Goal: Task Accomplishment & Management: Manage account settings

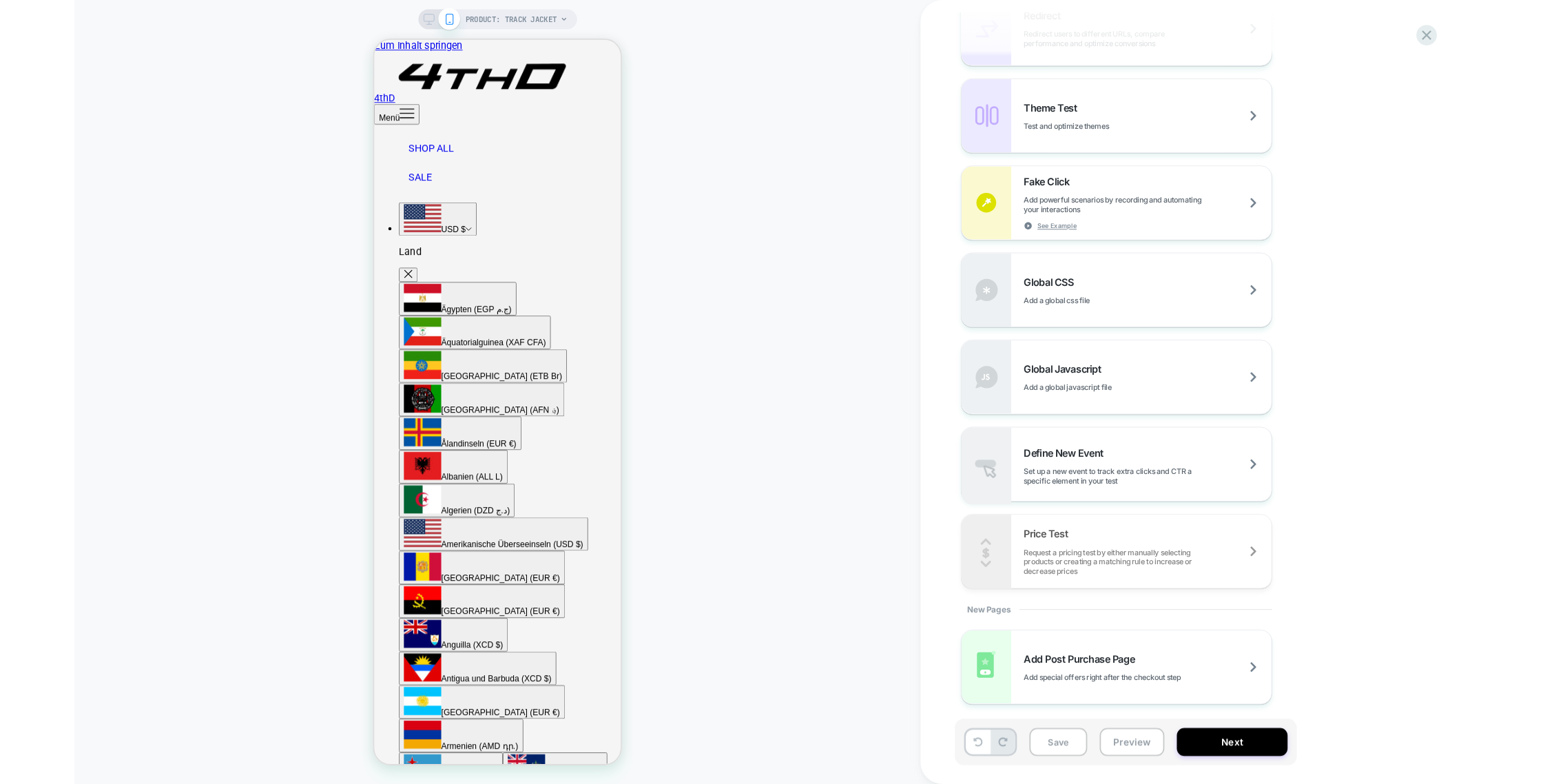
scroll to position [751, 0]
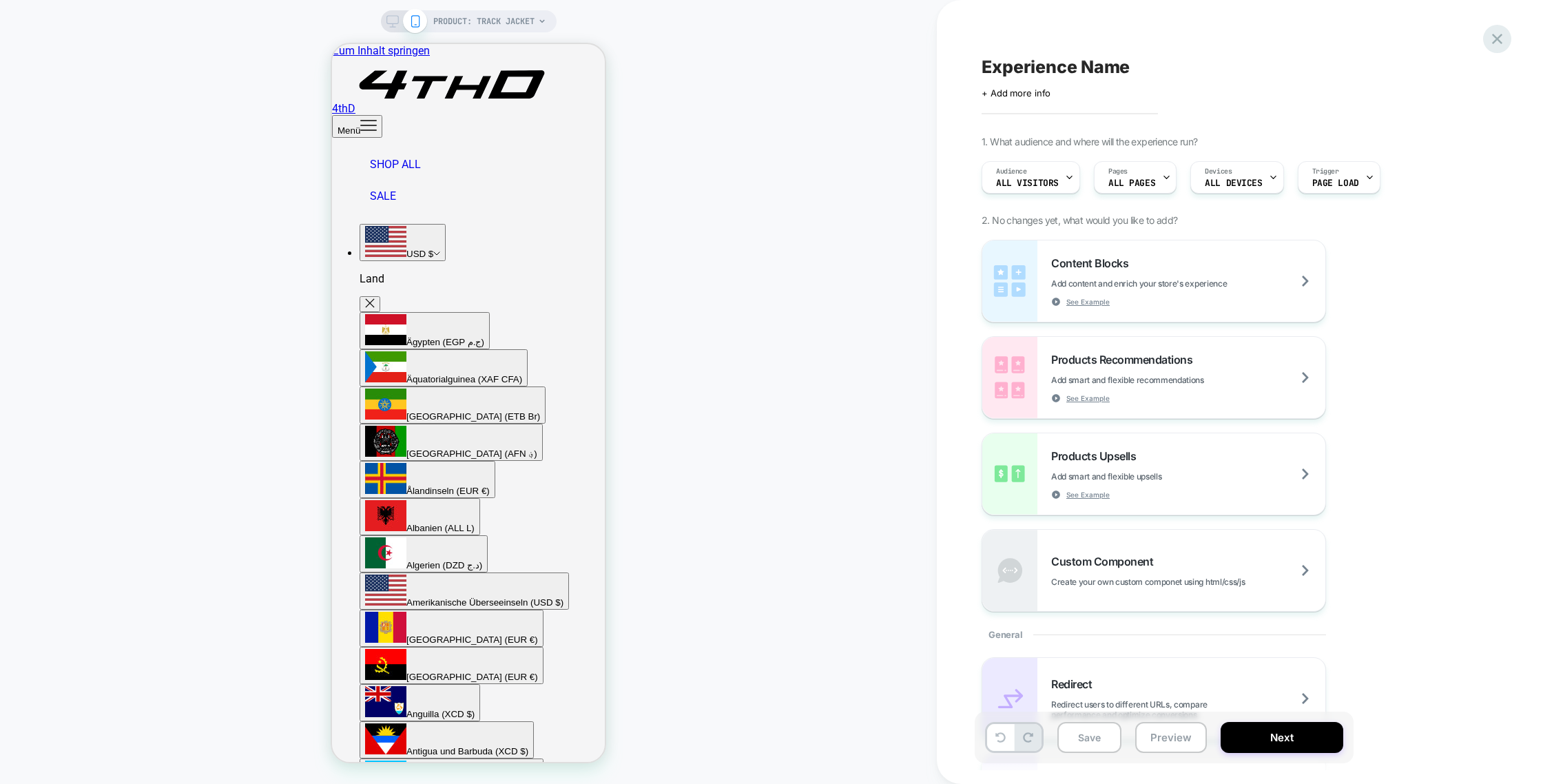
click at [1495, 37] on icon at bounding box center [1497, 39] width 10 height 10
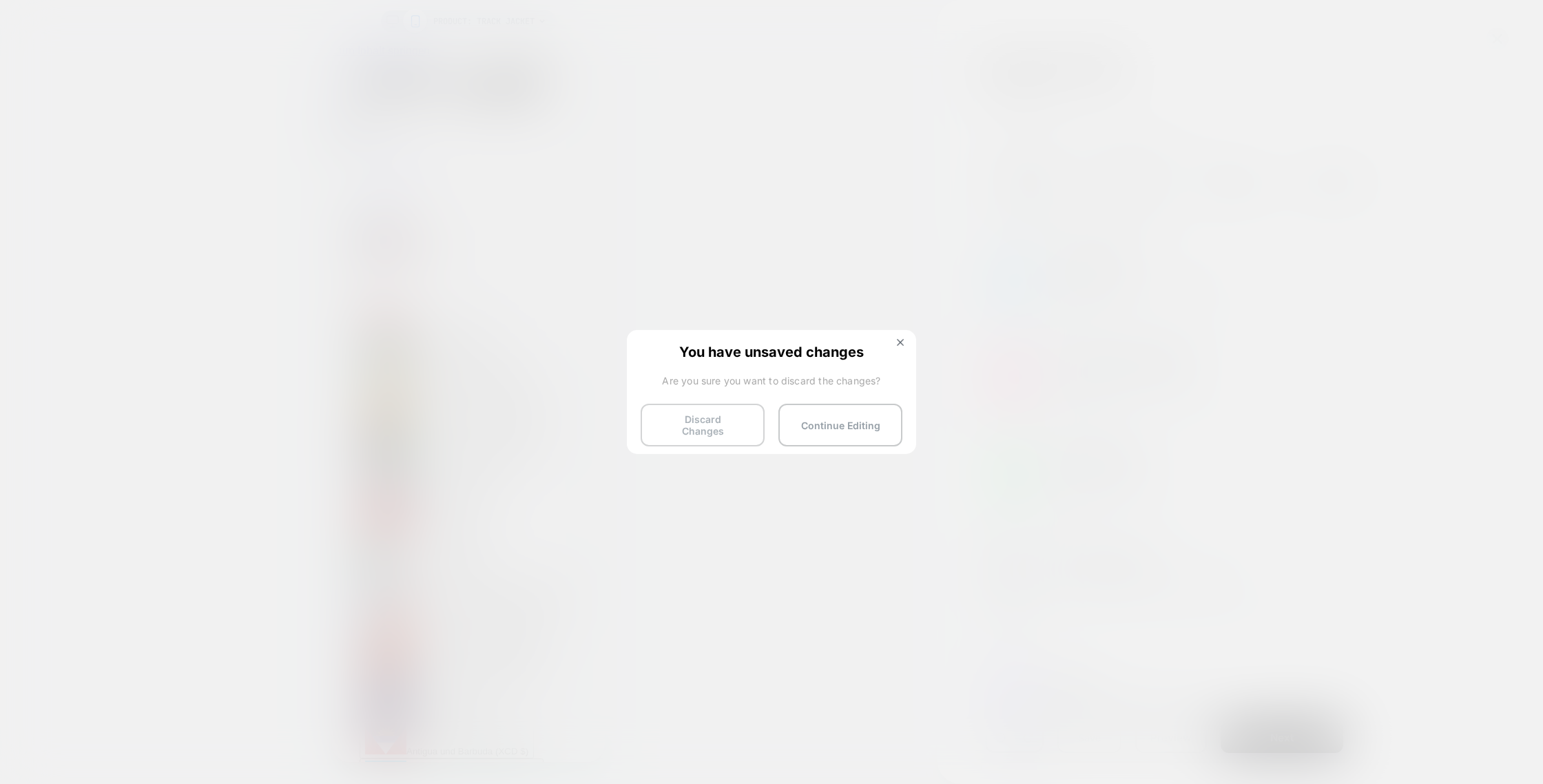
click at [744, 425] on button "Discard Changes" at bounding box center [702, 425] width 124 height 43
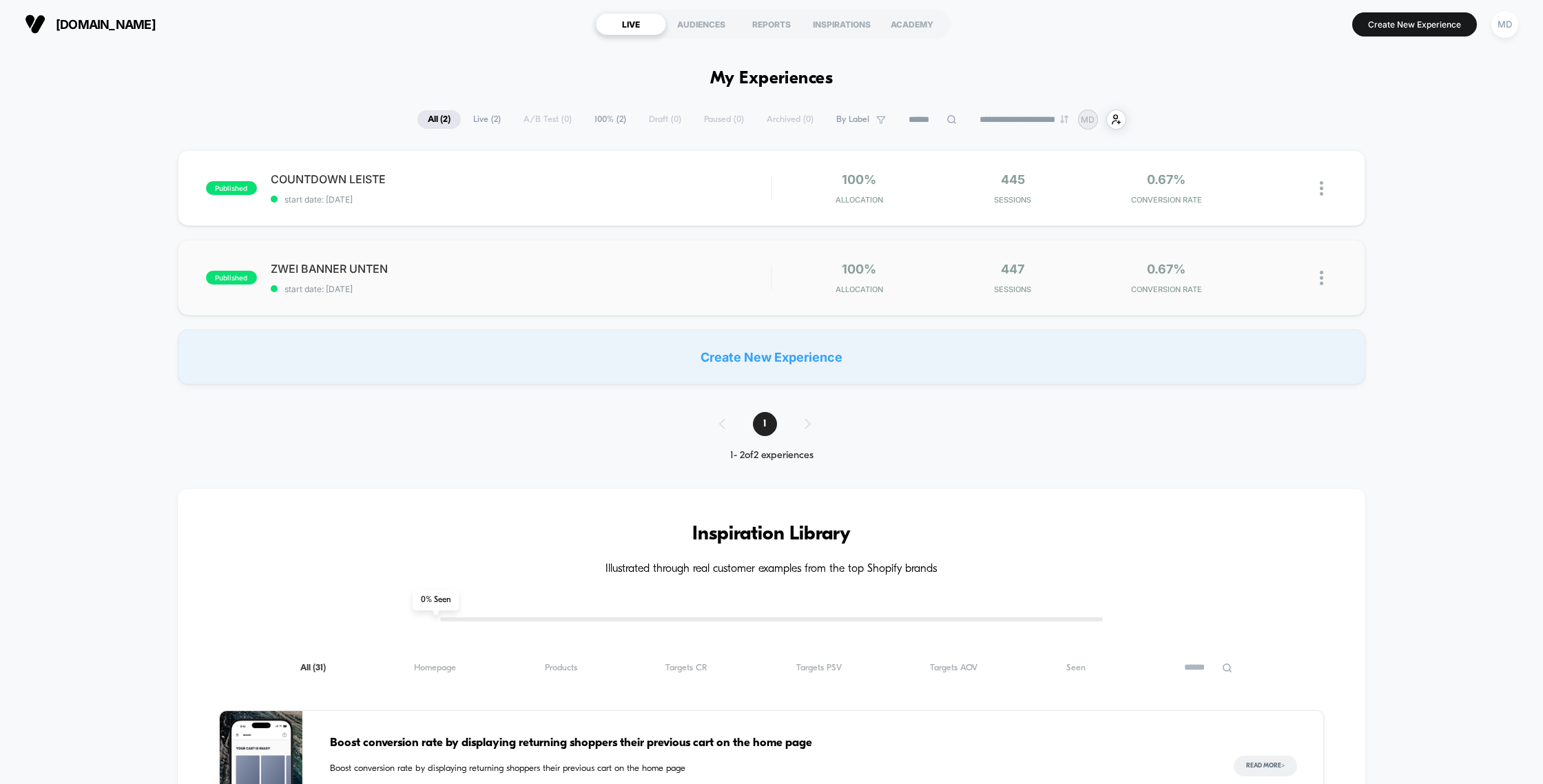
scroll to position [1, 0]
click at [624, 181] on span "COUNTDOWN LEISTE Click to edit experience details" at bounding box center [521, 178] width 501 height 14
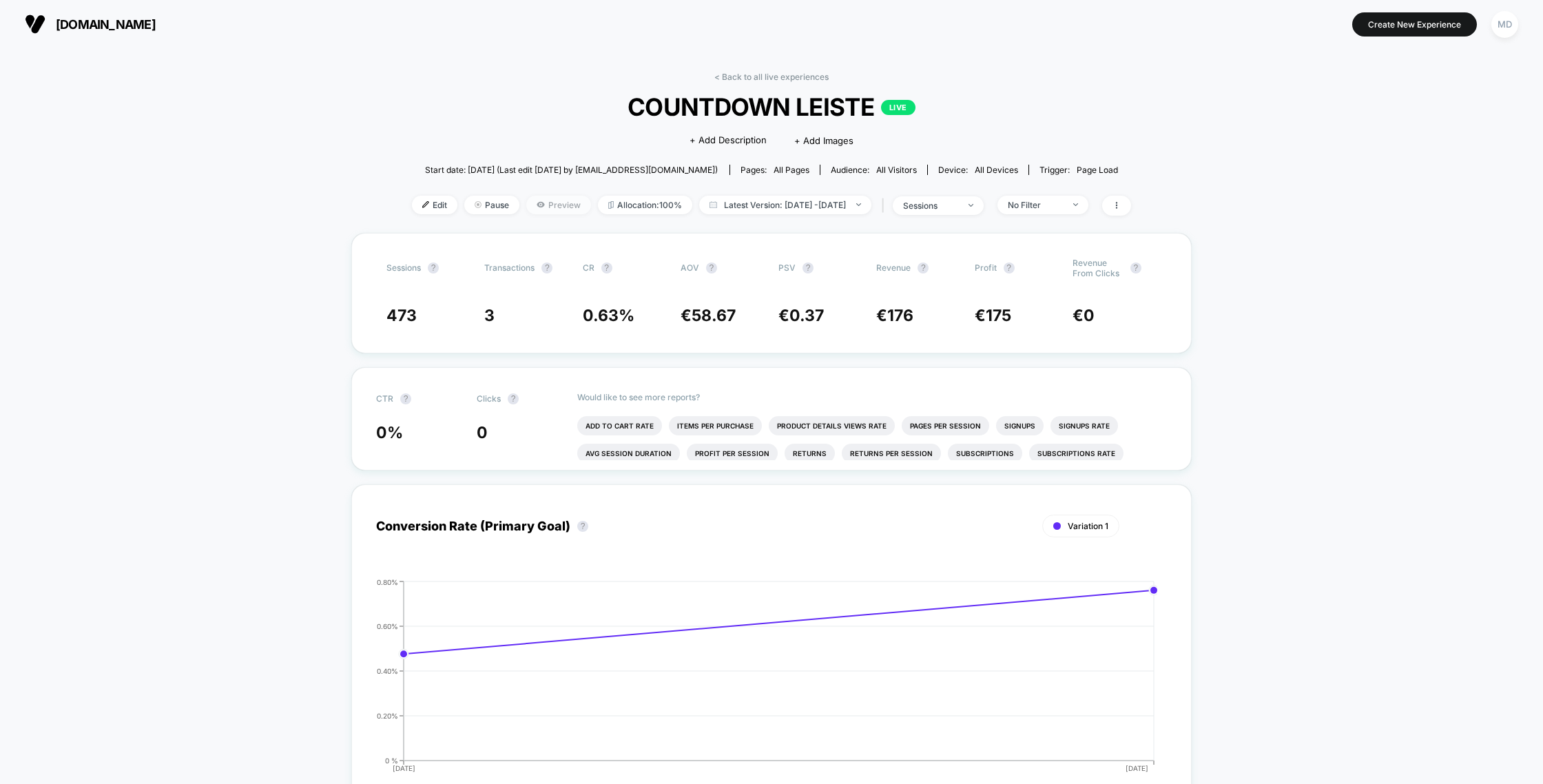
click at [537, 202] on icon at bounding box center [540, 205] width 7 height 6
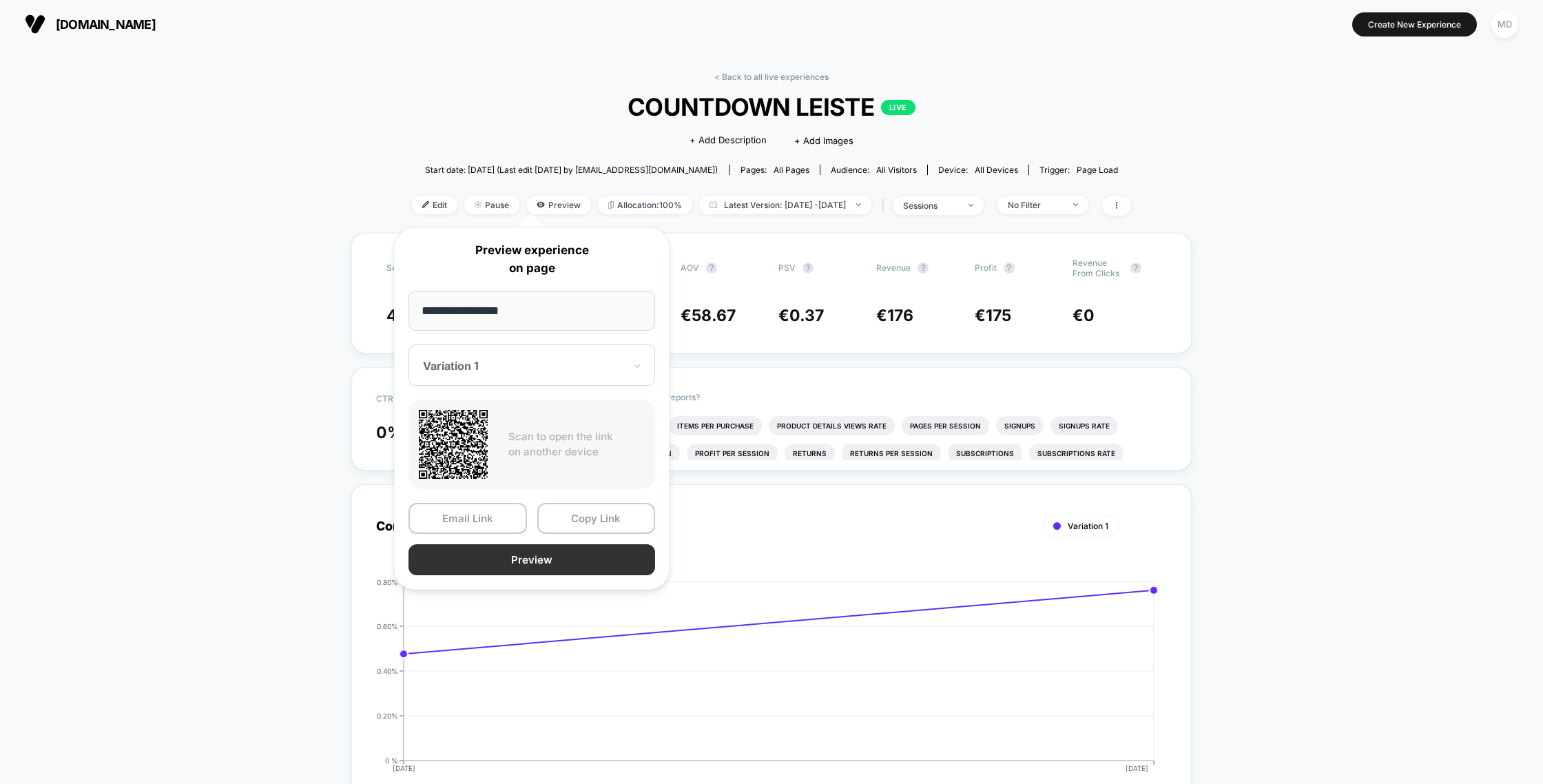
click at [560, 563] on button "Preview" at bounding box center [532, 559] width 247 height 31
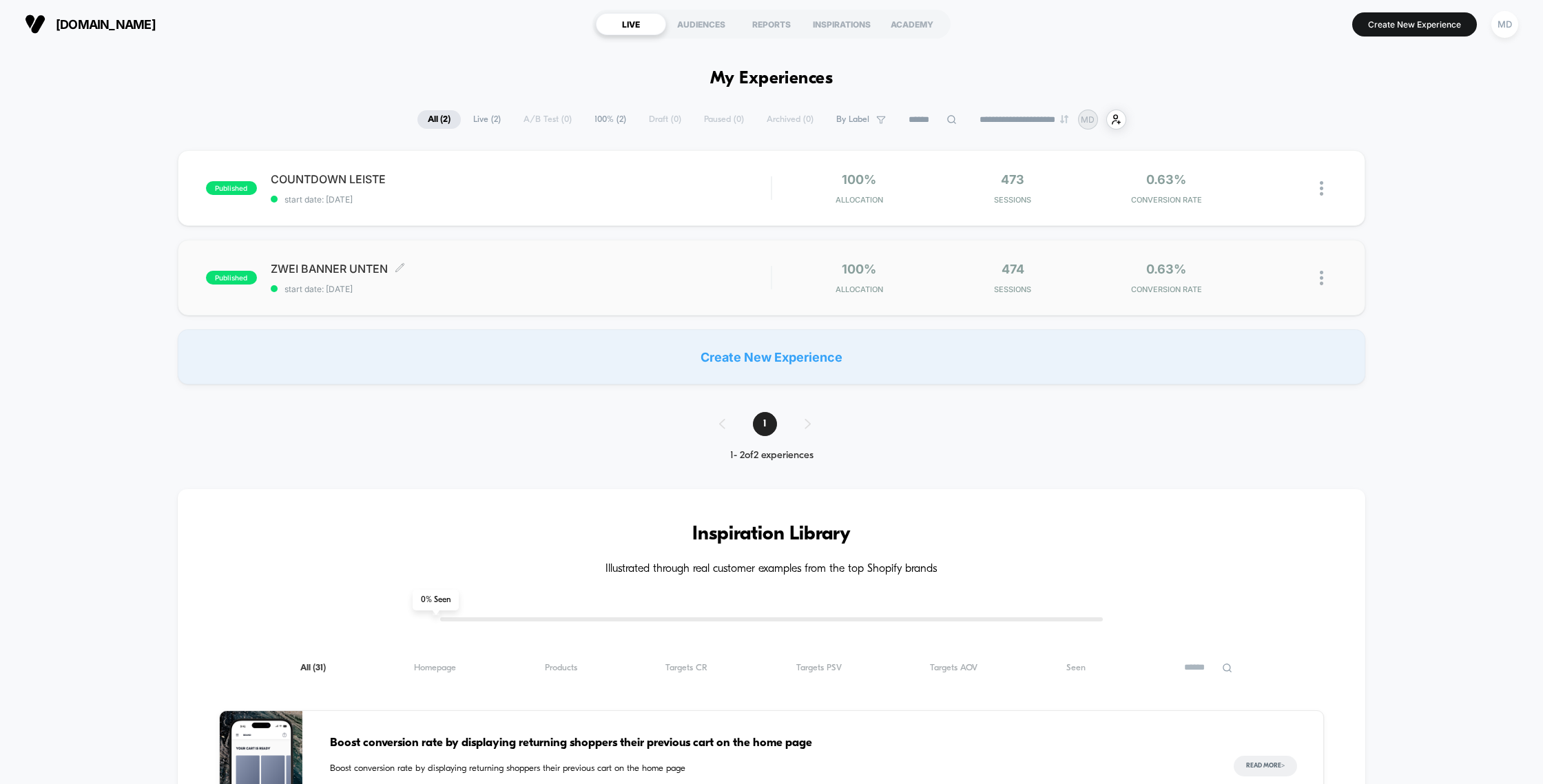
click at [566, 281] on div "ZWEI BANNER UNTEN Click to edit experience details Click to edit experience det…" at bounding box center [521, 278] width 501 height 33
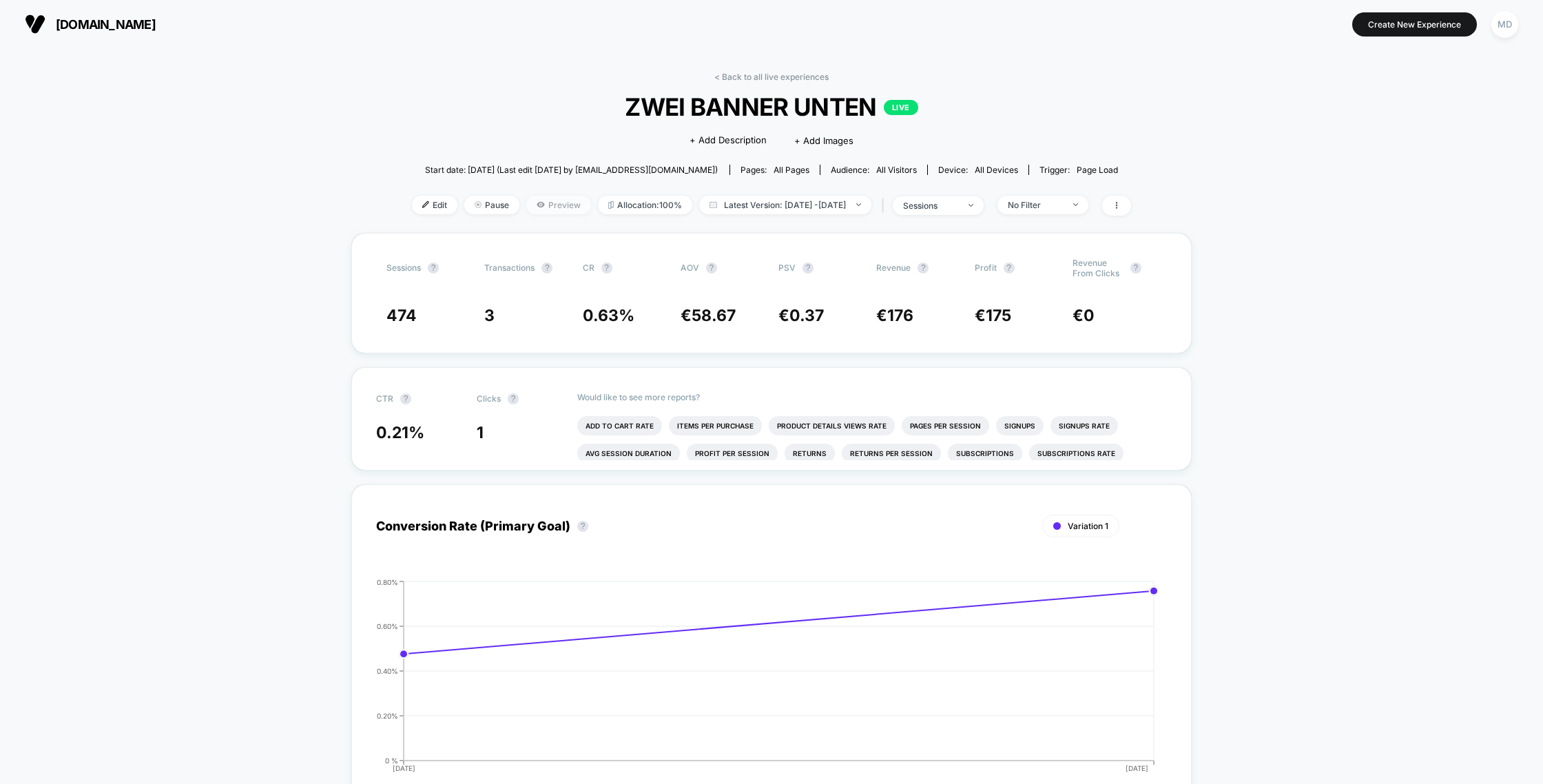
click at [527, 209] on span "Preview" at bounding box center [559, 205] width 65 height 19
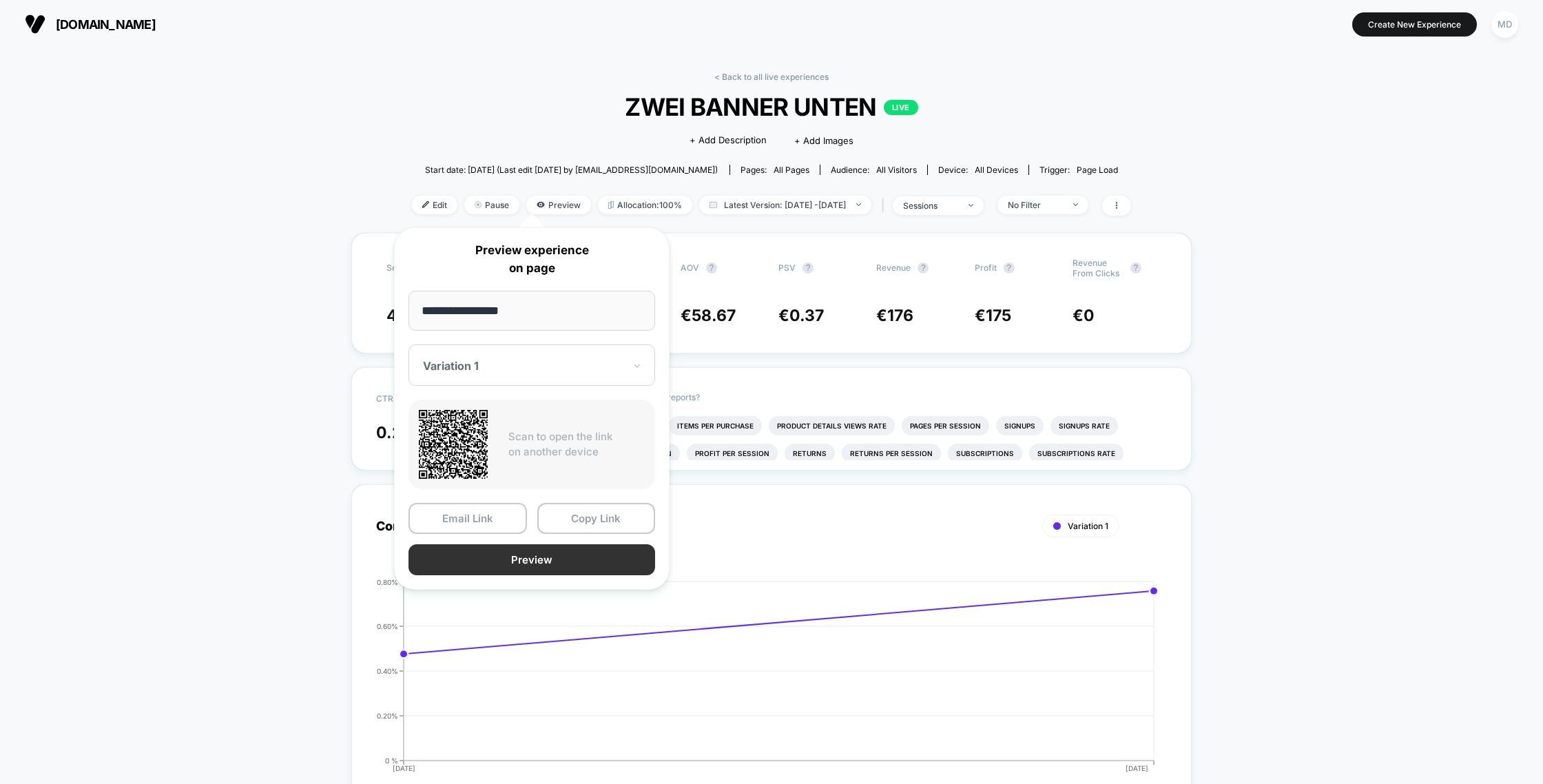
click at [514, 556] on button "Preview" at bounding box center [532, 559] width 247 height 31
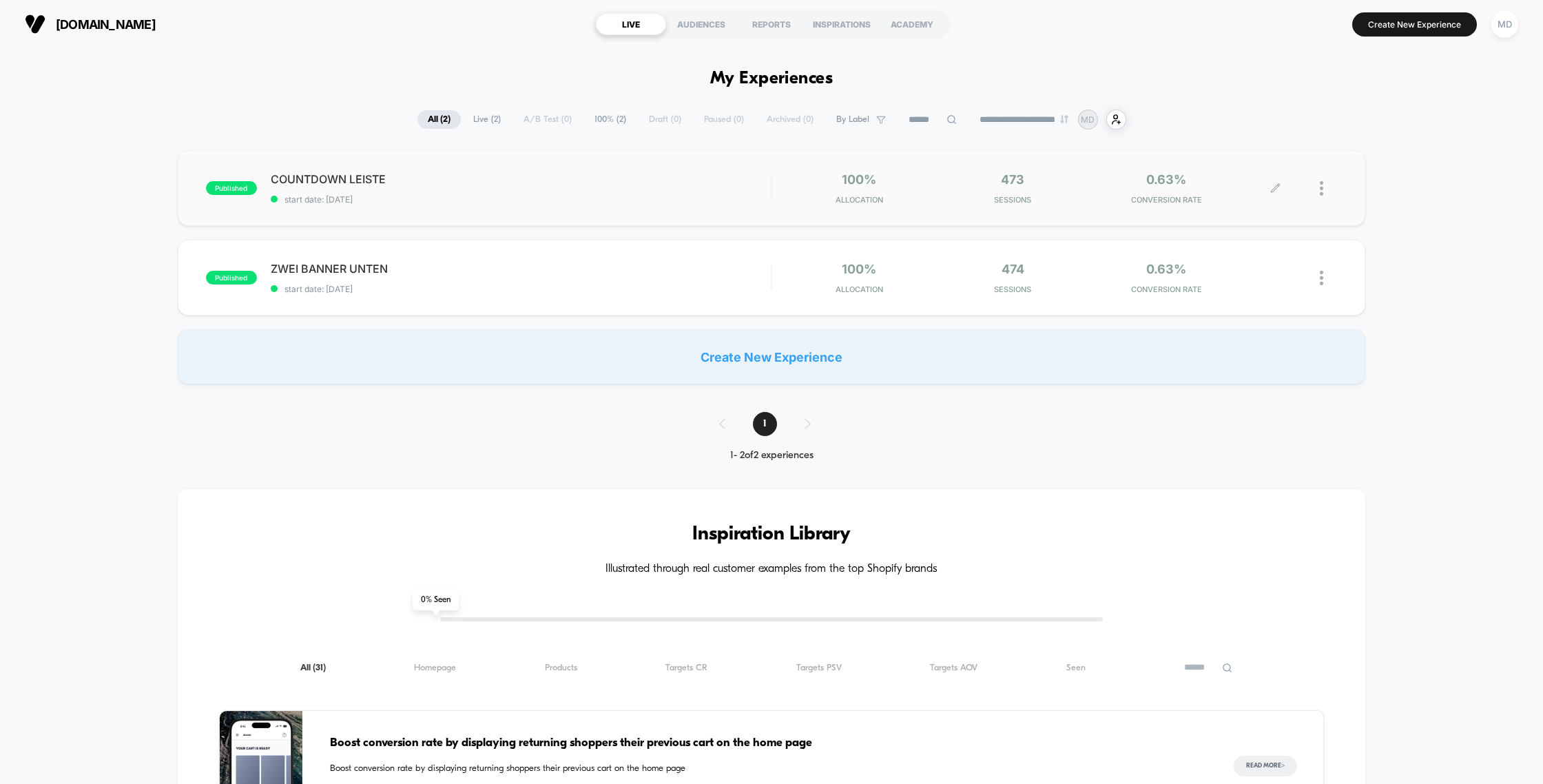
click at [1324, 190] on div at bounding box center [1329, 188] width 17 height 33
click at [970, 188] on div "473 Sessions" at bounding box center [1013, 188] width 147 height 33
click at [1324, 189] on div at bounding box center [1329, 188] width 17 height 33
click at [1393, 182] on div "published COUNTDOWN LEISTE start date: 28.9.2025 100% Allocation 473 Sessions 0…" at bounding box center [771, 268] width 1543 height 234
